Goal: Information Seeking & Learning: Find specific fact

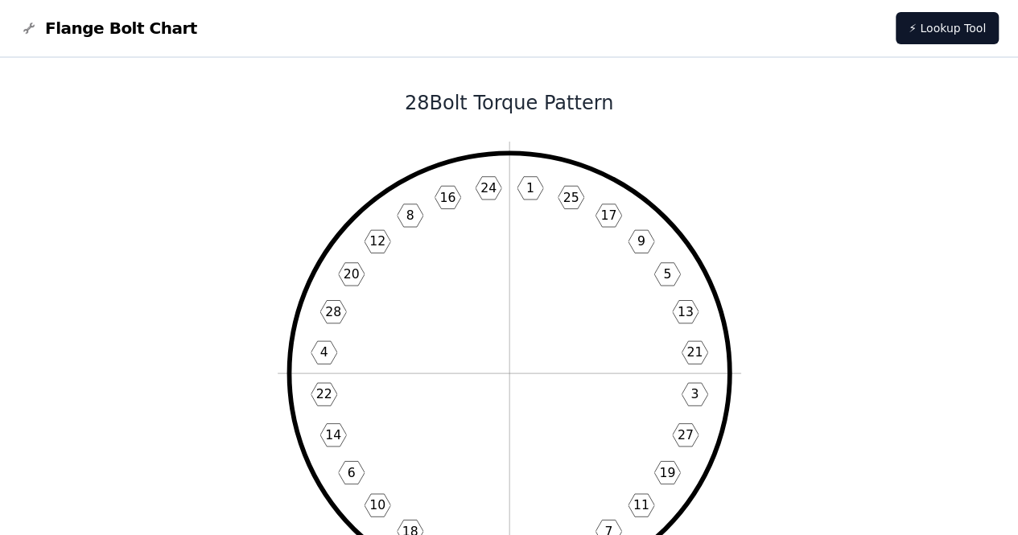
drag, startPoint x: 616, startPoint y: 304, endPoint x: 491, endPoint y: 237, distance: 141.5
click at [491, 237] on icon "1 25 17 9 5 13 21 3 27 19 11 7 15 23 2 26 18 10 6 14 22 4 28 20 12 8 16 24" at bounding box center [510, 374] width 464 height 464
click at [501, 283] on icon "1 25 17 9 5 13 21 3 27 19 11 7 15 23 2 26 18 10 6 14 22 4 28 20 12 8 16 24" at bounding box center [510, 374] width 464 height 464
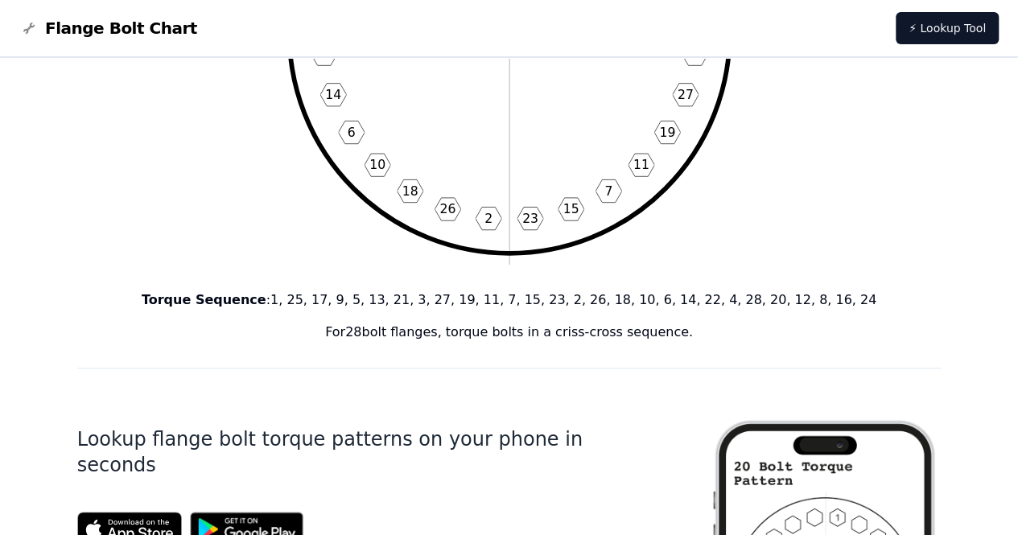
scroll to position [246, 0]
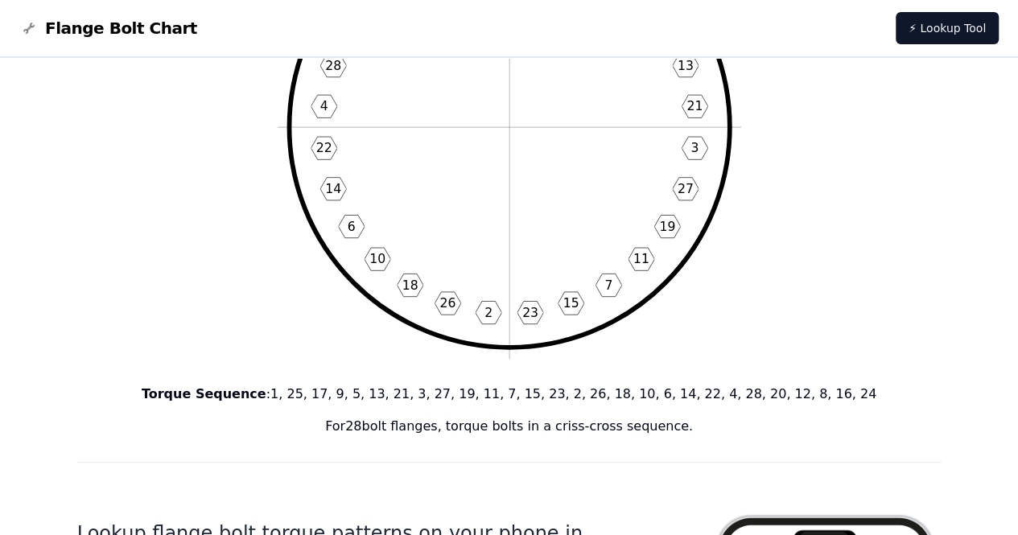
drag, startPoint x: 204, startPoint y: 392, endPoint x: 690, endPoint y: 428, distance: 486.6
click at [688, 430] on div "Torque Sequence : 1, 25, 17, 9, 5, 13, 21, 3, 27, 19, 11, 7, 15, 23, 2, 26, 18,…" at bounding box center [509, 411] width 864 height 52
copy div "Torque Sequence : 1, 25, 17, 9, 5, 13, 21, 3, 27, 19, 11, 7, 15, 23, 2, 26, 18,…"
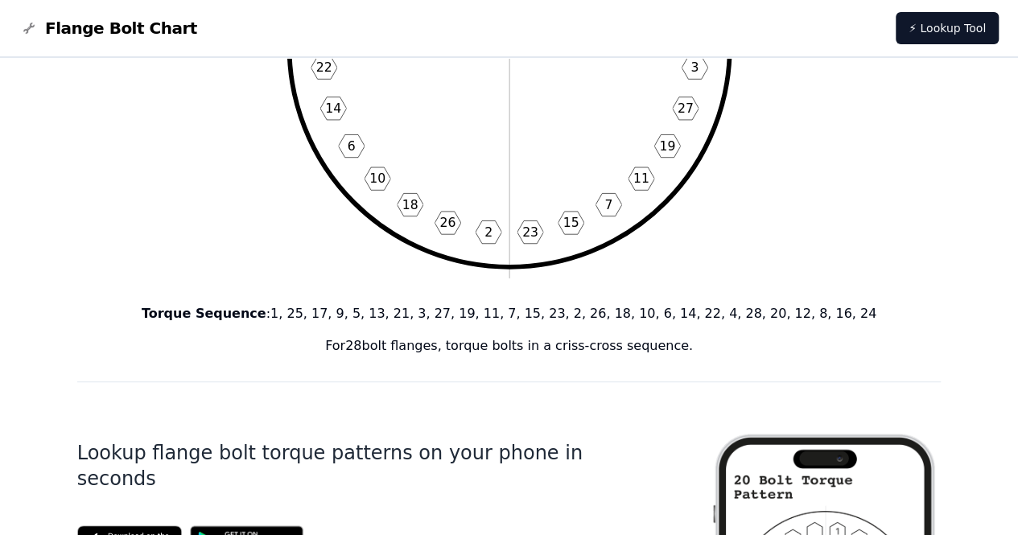
scroll to position [0, 0]
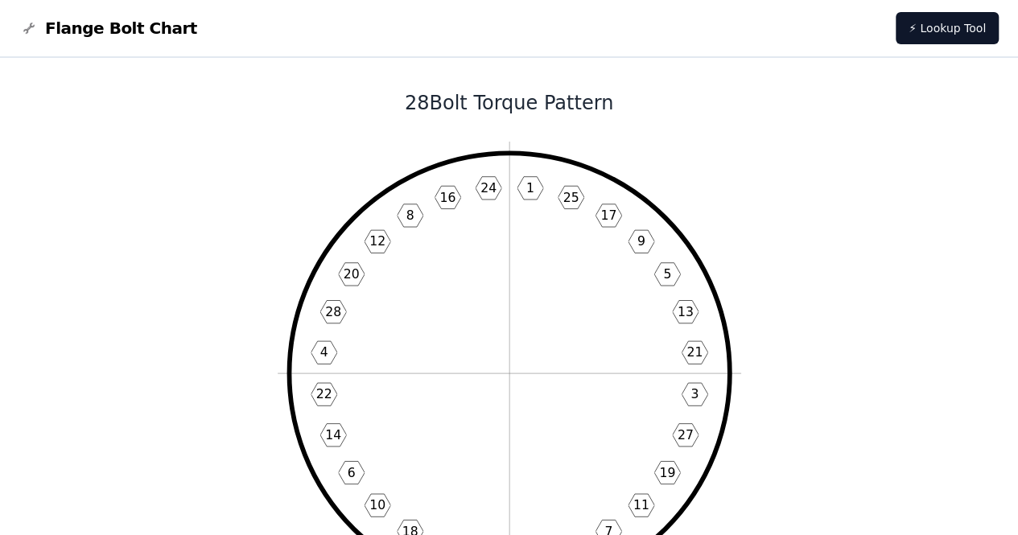
drag, startPoint x: 406, startPoint y: 99, endPoint x: 621, endPoint y: 112, distance: 216.1
click at [621, 112] on h1 "28 Bolt Torque Pattern" at bounding box center [509, 103] width 864 height 26
copy h1 "28 Bolt Torque Pattern"
click at [602, 103] on h1 "28 Bolt Torque Pattern" at bounding box center [509, 103] width 864 height 26
drag, startPoint x: 613, startPoint y: 103, endPoint x: 410, endPoint y: 97, distance: 203.7
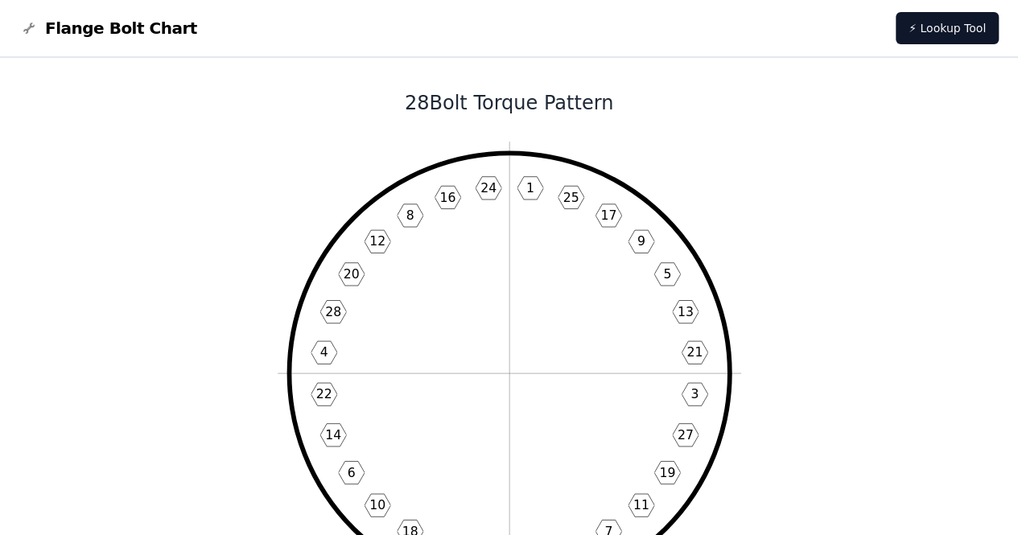
click at [410, 97] on h1 "28 Bolt Torque Pattern" at bounding box center [509, 103] width 864 height 26
copy h1 "28 Bolt Torque Pattern"
